Goal: Find specific page/section: Find specific page/section

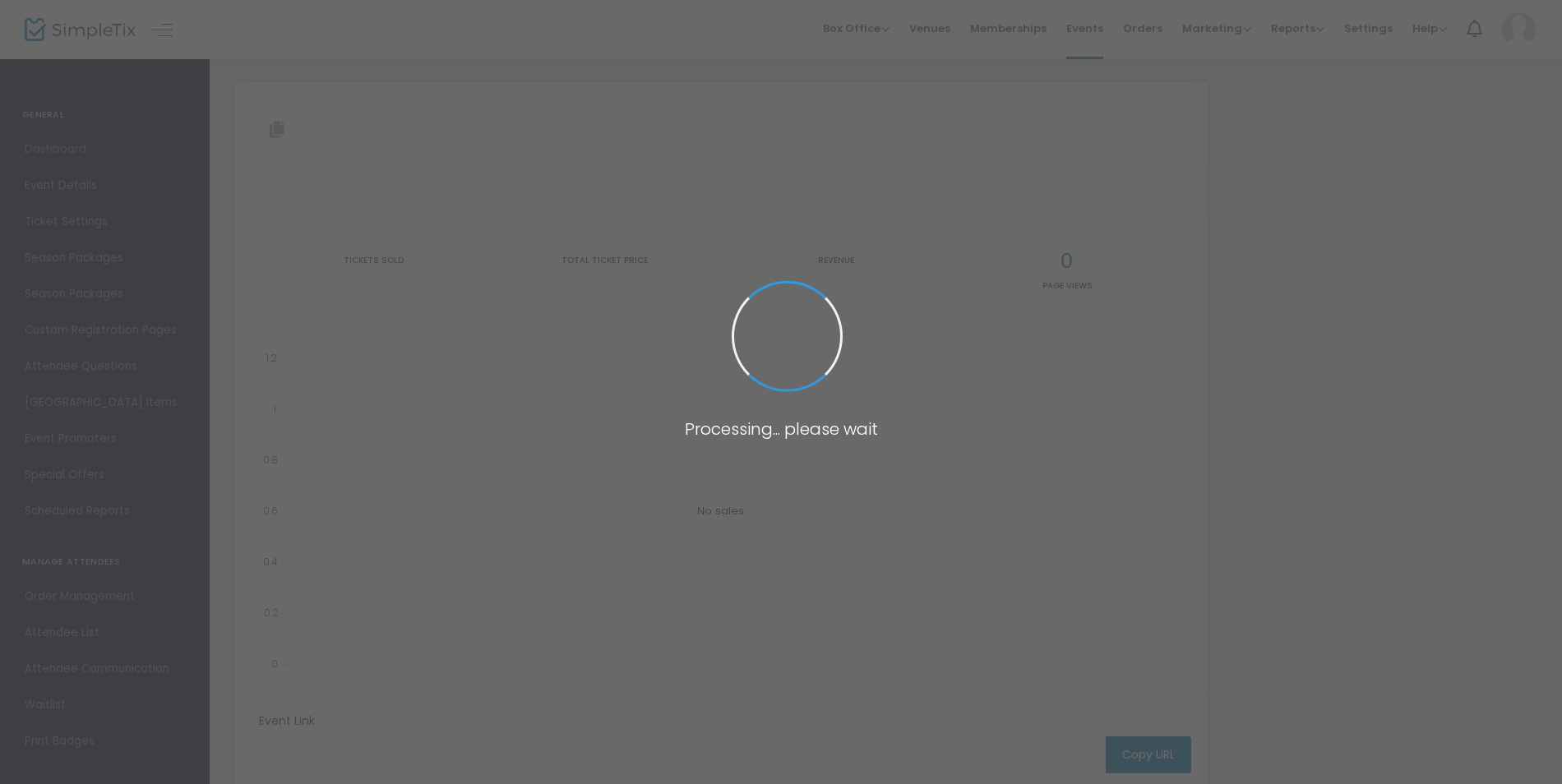
type input "https://www.simpletix.com/e/creation-de-vitraux-tickets-234339"
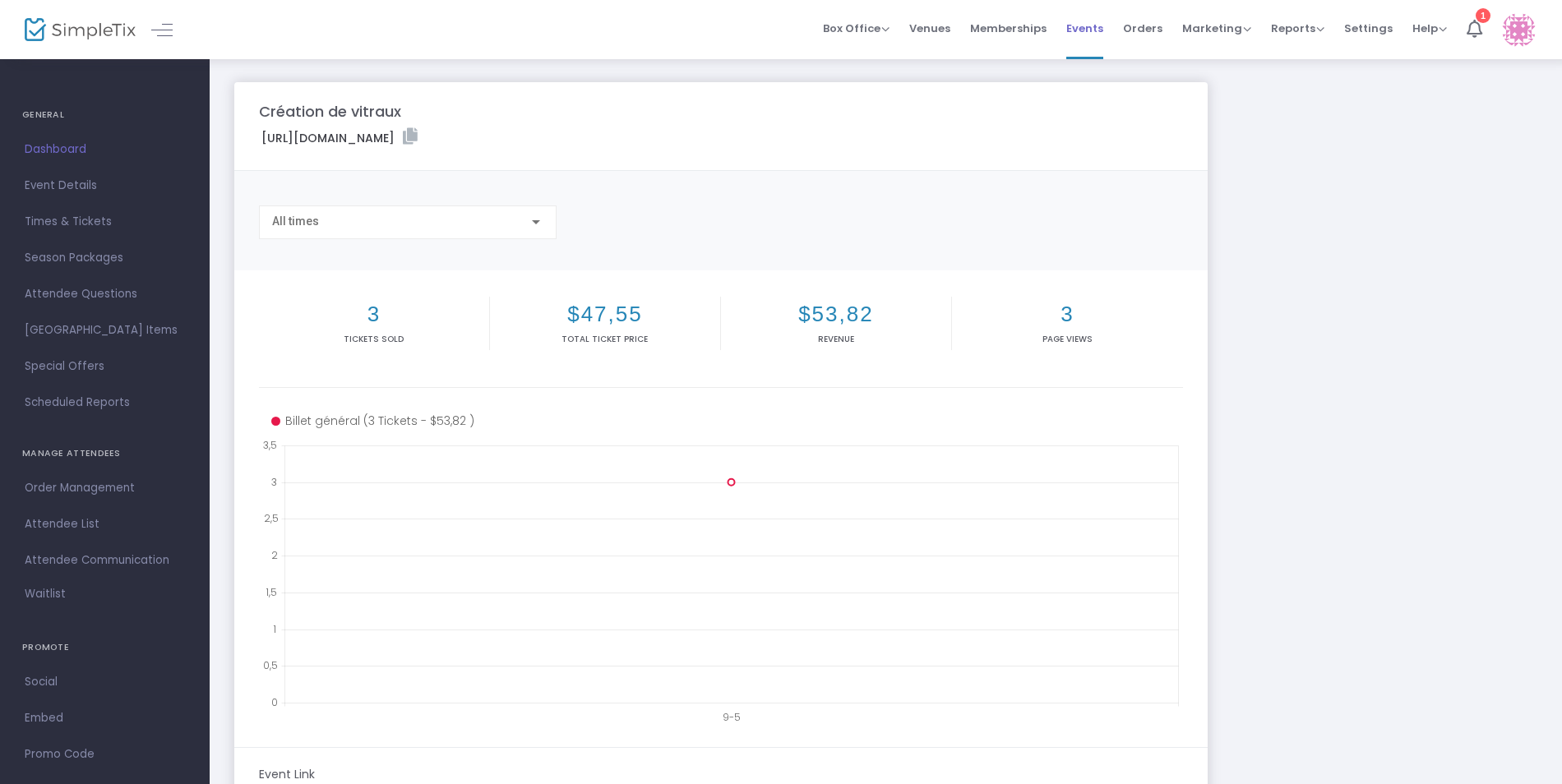
click at [1079, 31] on span "Events" at bounding box center [1084, 29] width 37 height 42
